Goal: Task Accomplishment & Management: Manage account settings

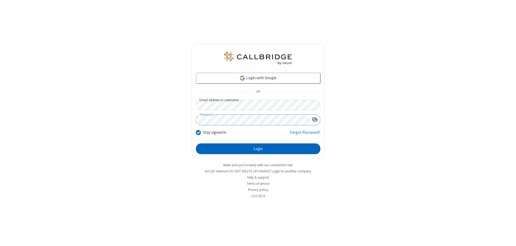
click at [258, 149] on button "Login" at bounding box center [258, 148] width 124 height 11
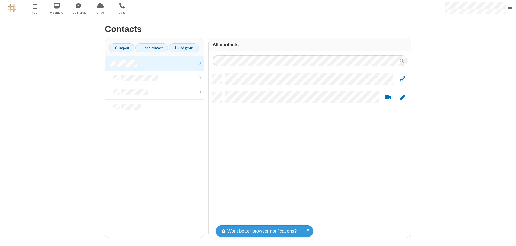
click at [151, 48] on link "Add contact" at bounding box center [151, 47] width 32 height 9
